Goal: Check status: Check status

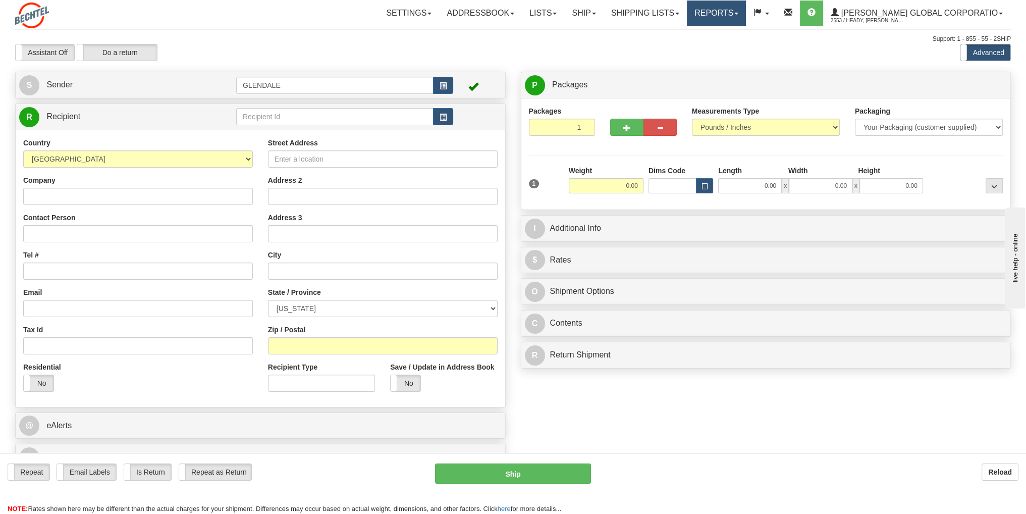
click at [746, 15] on link "Reports" at bounding box center [716, 13] width 59 height 25
click at [680, 14] on link "Shipping lists" at bounding box center [645, 13] width 83 height 25
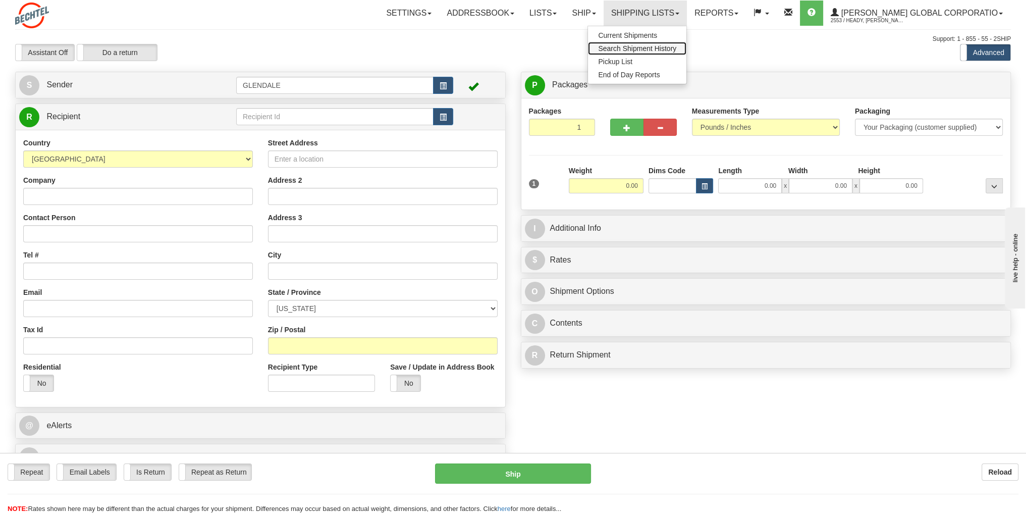
click at [676, 45] on span "Search Shipment History" at bounding box center [637, 48] width 78 height 8
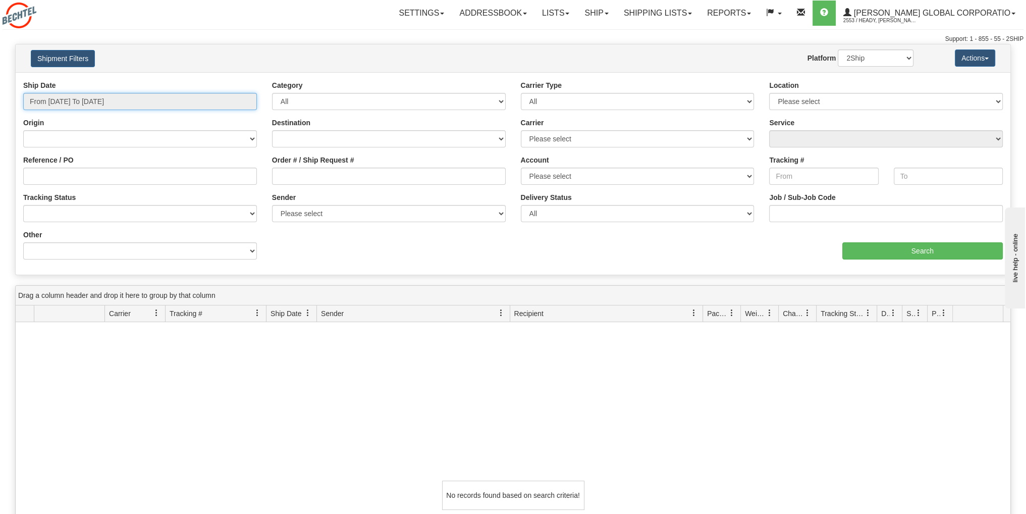
click at [170, 100] on input "From 09/17/2025 To 09/18/2025" at bounding box center [140, 101] width 234 height 17
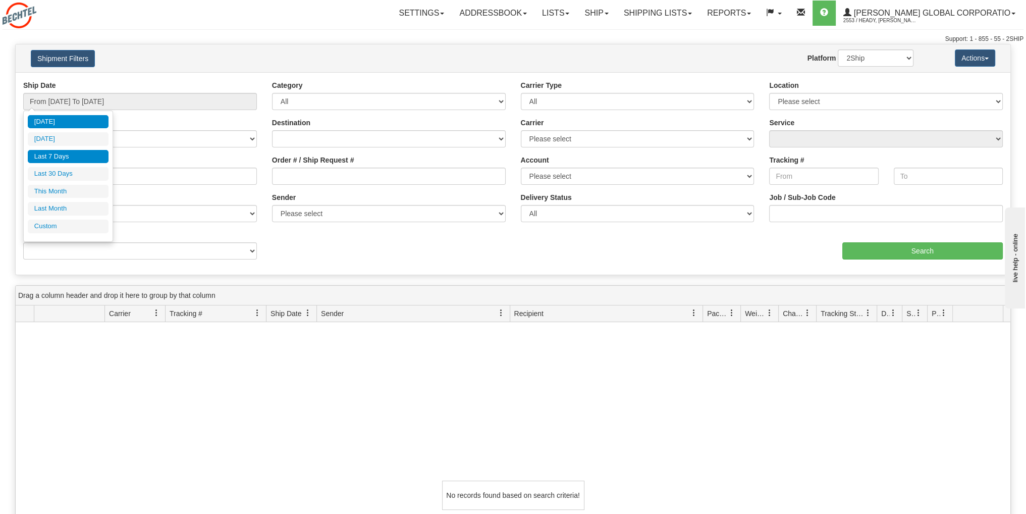
click at [92, 160] on li "Last 7 Days" at bounding box center [68, 157] width 81 height 14
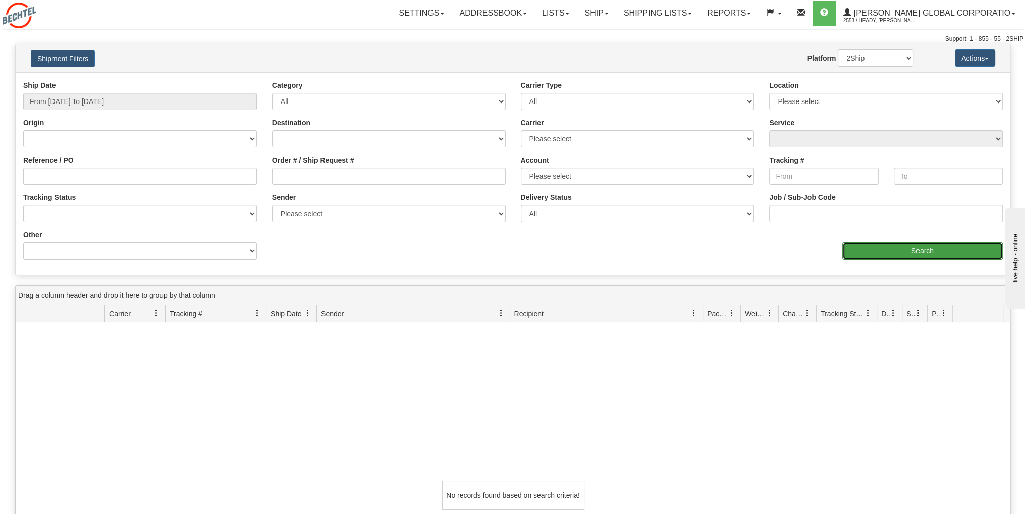
click at [890, 250] on input "Search" at bounding box center [922, 250] width 161 height 17
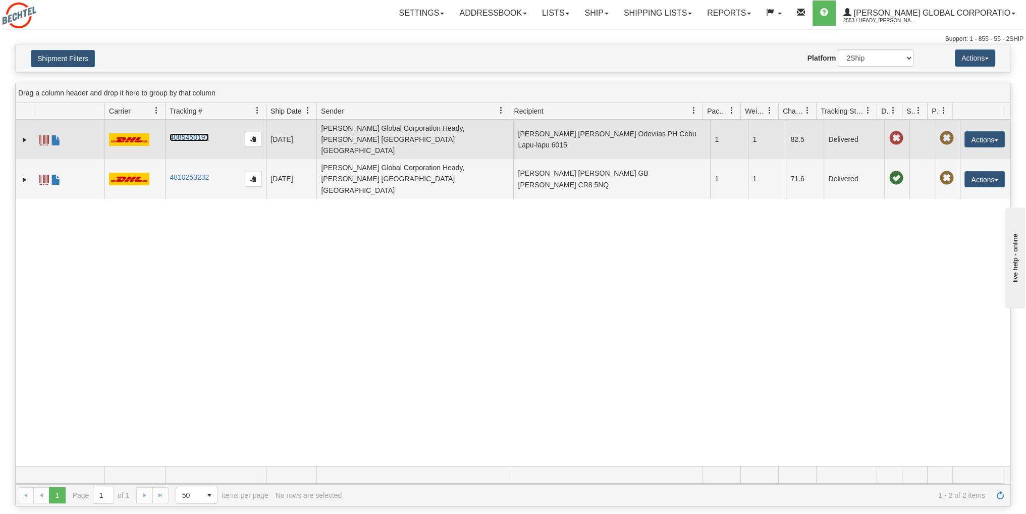
click at [200, 133] on link "4085450191" at bounding box center [189, 137] width 39 height 8
click at [41, 135] on span at bounding box center [44, 140] width 10 height 10
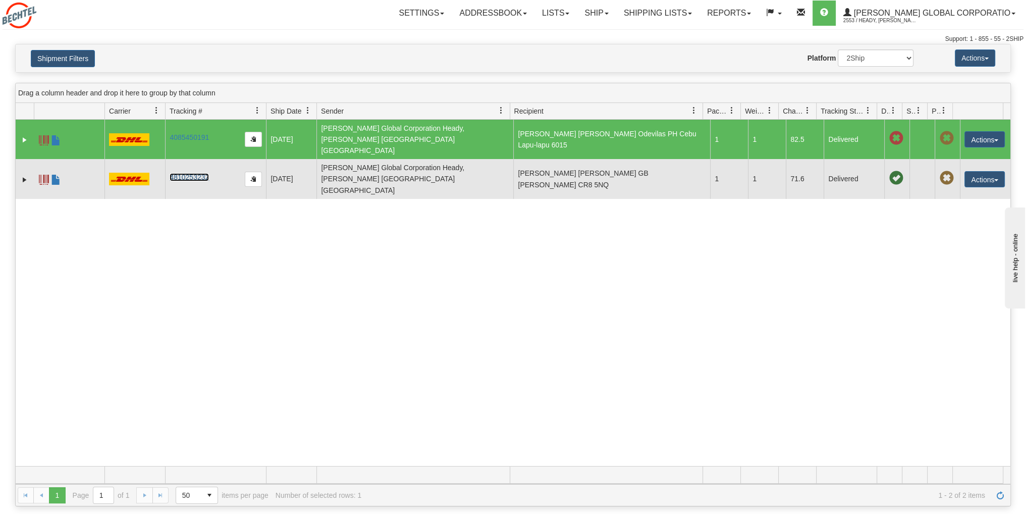
click at [190, 173] on link "4810253232" at bounding box center [189, 177] width 39 height 8
click at [194, 173] on link "4810253232" at bounding box center [189, 177] width 39 height 8
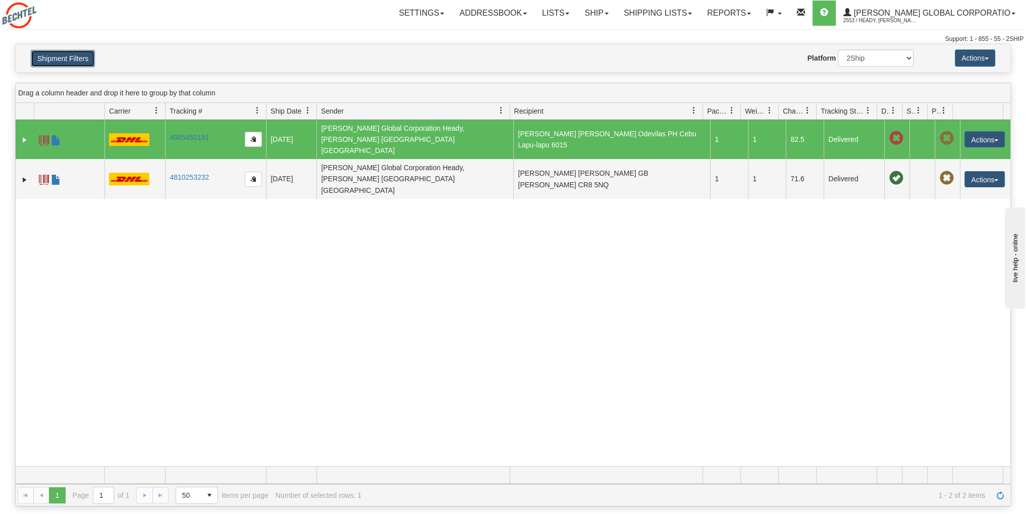
click at [50, 55] on button "Shipment Filters" at bounding box center [63, 58] width 64 height 17
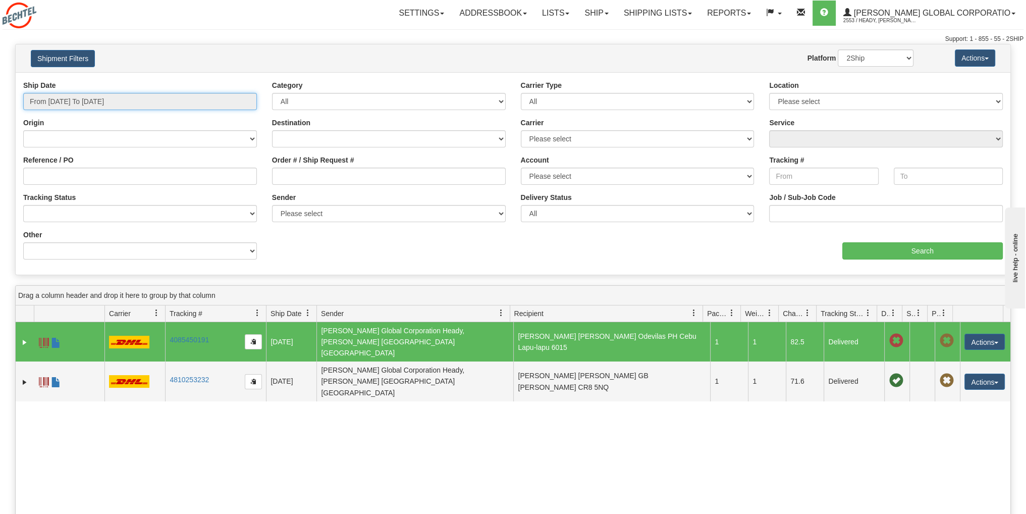
click at [145, 102] on input "From 09/12/2025 To 09/18/2025" at bounding box center [140, 101] width 234 height 17
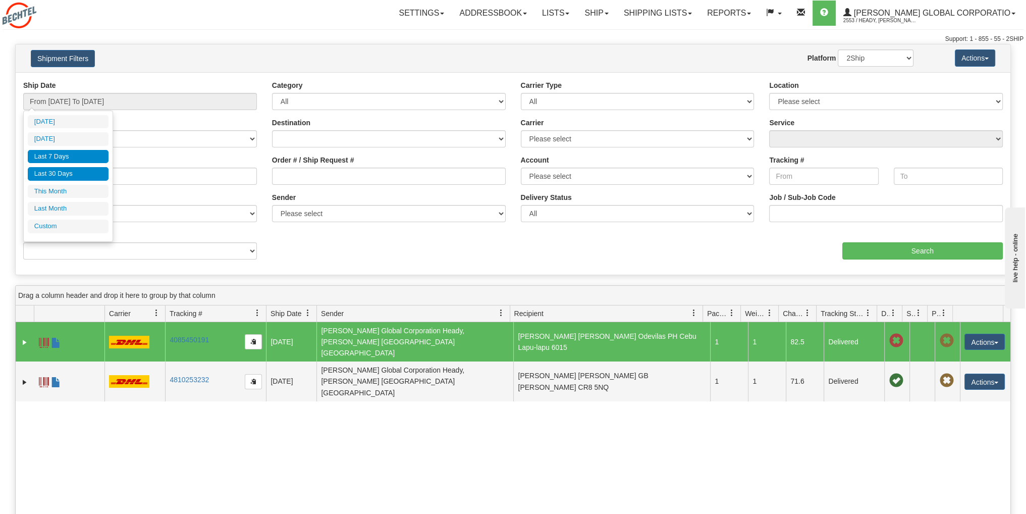
click at [72, 173] on li "Last 30 Days" at bounding box center [68, 174] width 81 height 14
type input "From [DATE] To [DATE]"
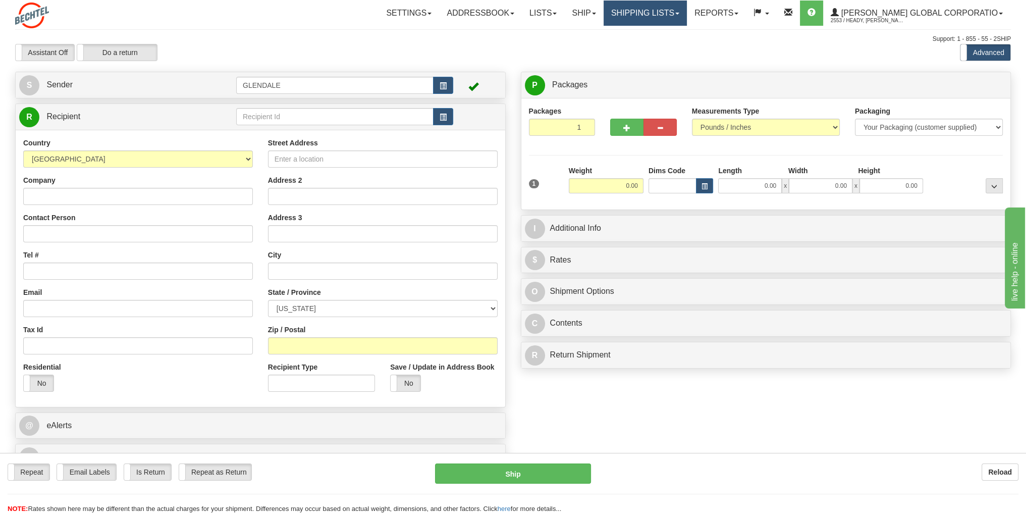
click at [687, 17] on link "Shipping lists" at bounding box center [645, 13] width 83 height 25
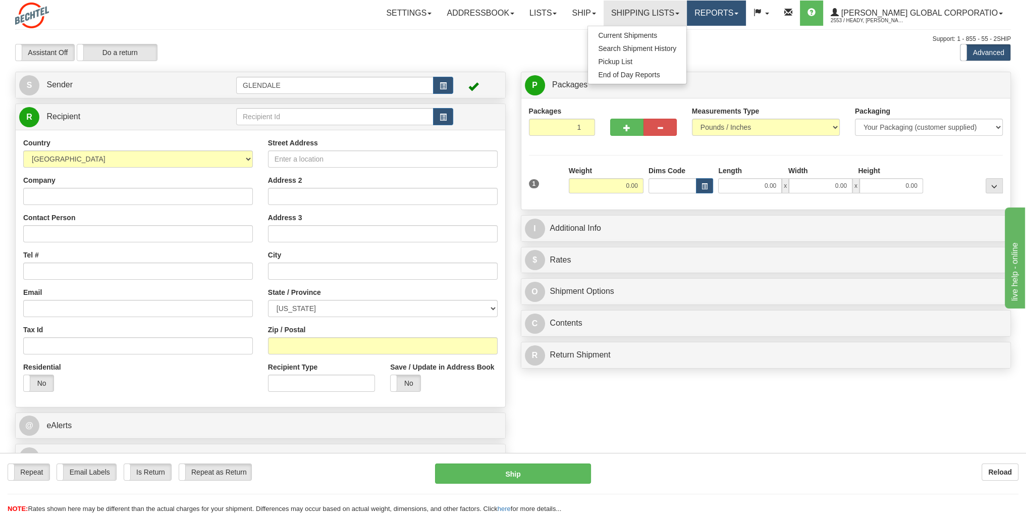
click at [746, 15] on link "Reports" at bounding box center [716, 13] width 59 height 25
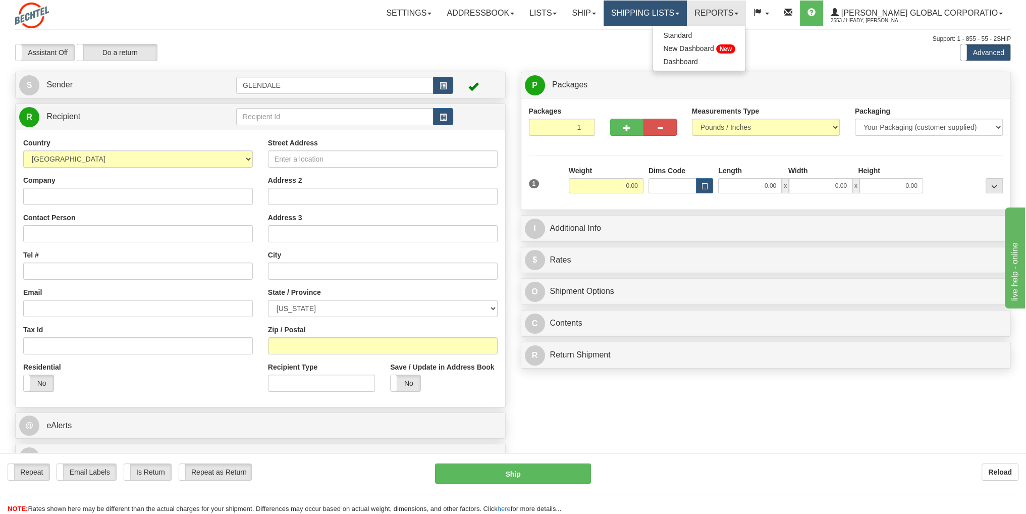
click at [682, 14] on link "Shipping lists" at bounding box center [645, 13] width 83 height 25
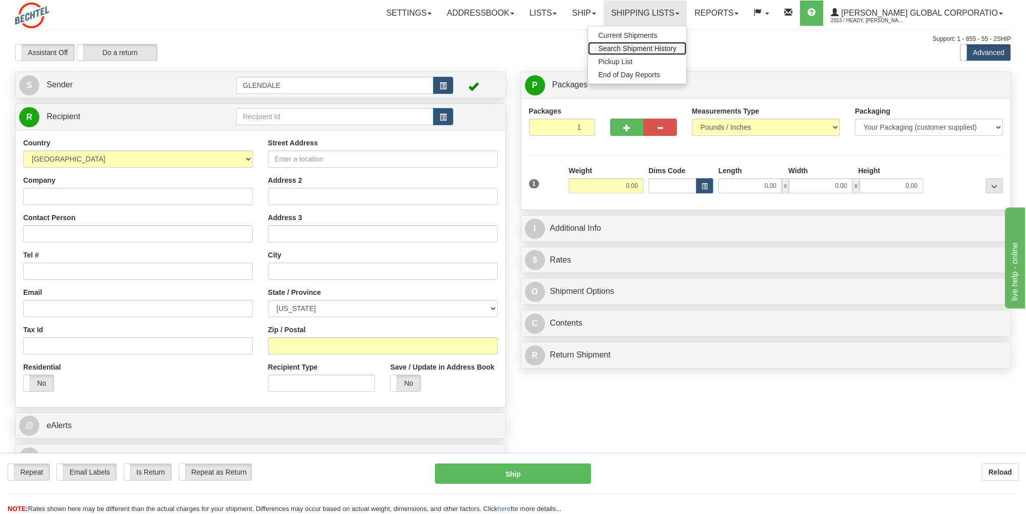
click at [676, 48] on span "Search Shipment History" at bounding box center [637, 48] width 78 height 8
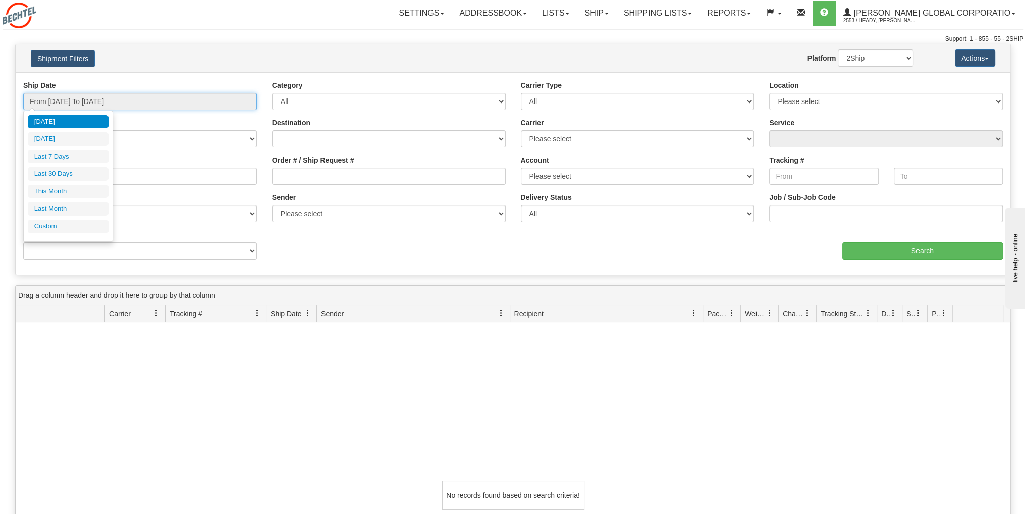
click at [151, 101] on input "From [DATE] To [DATE]" at bounding box center [140, 101] width 234 height 17
click at [73, 178] on li "Last 30 Days" at bounding box center [68, 174] width 81 height 14
type input "From [DATE] To [DATE]"
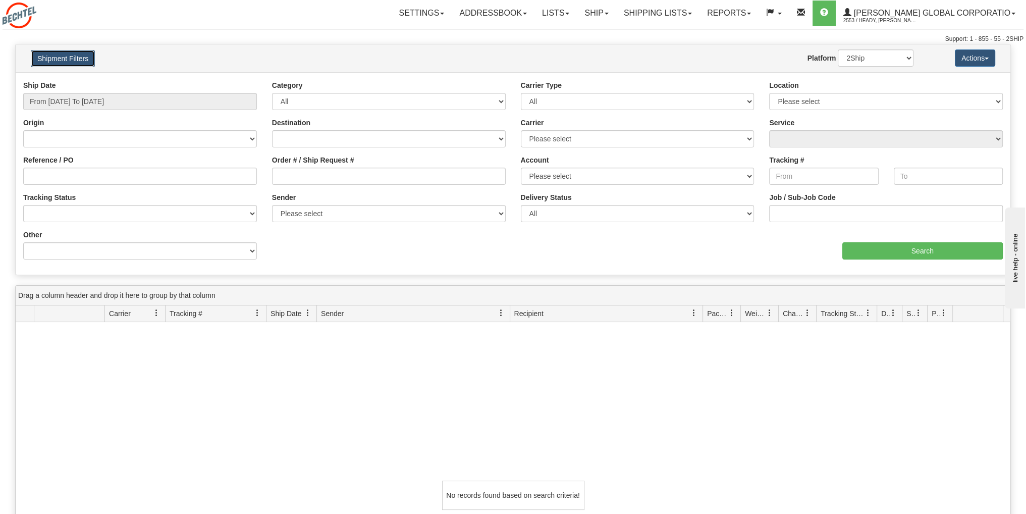
click at [76, 60] on button "Shipment Filters" at bounding box center [63, 58] width 64 height 17
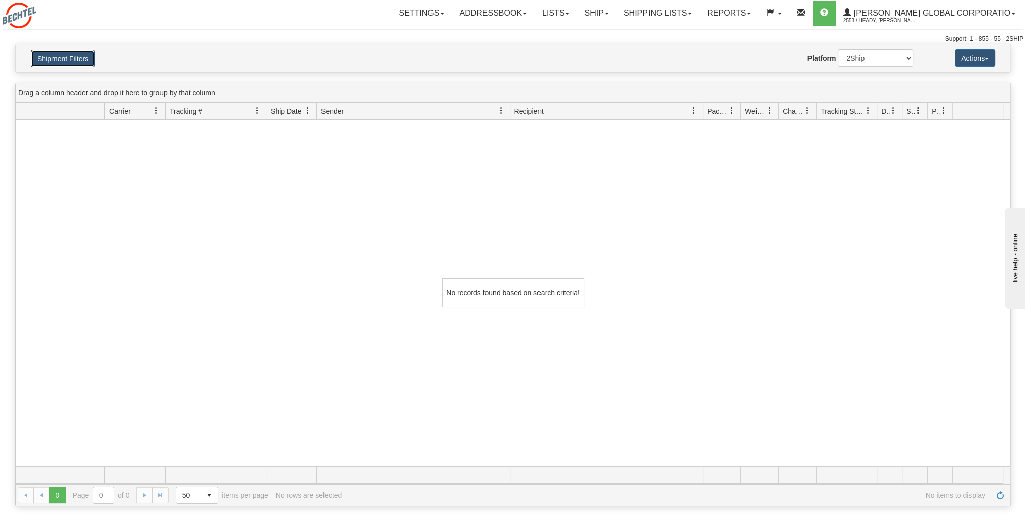
click at [87, 59] on button "Shipment Filters" at bounding box center [63, 58] width 64 height 17
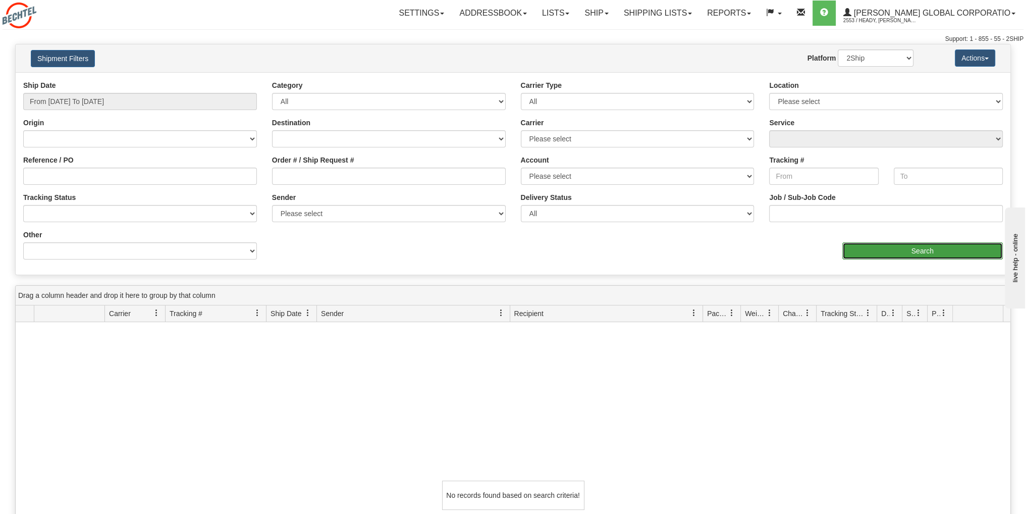
click at [909, 243] on input "Search" at bounding box center [922, 250] width 161 height 17
